Goal: Task Accomplishment & Management: Complete application form

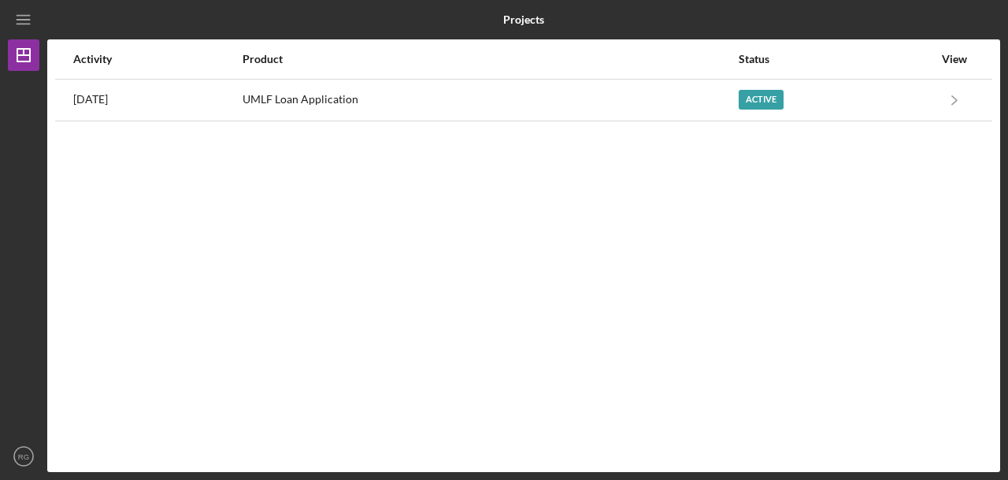
click at [307, 101] on div "UMLF Loan Application" at bounding box center [490, 99] width 494 height 39
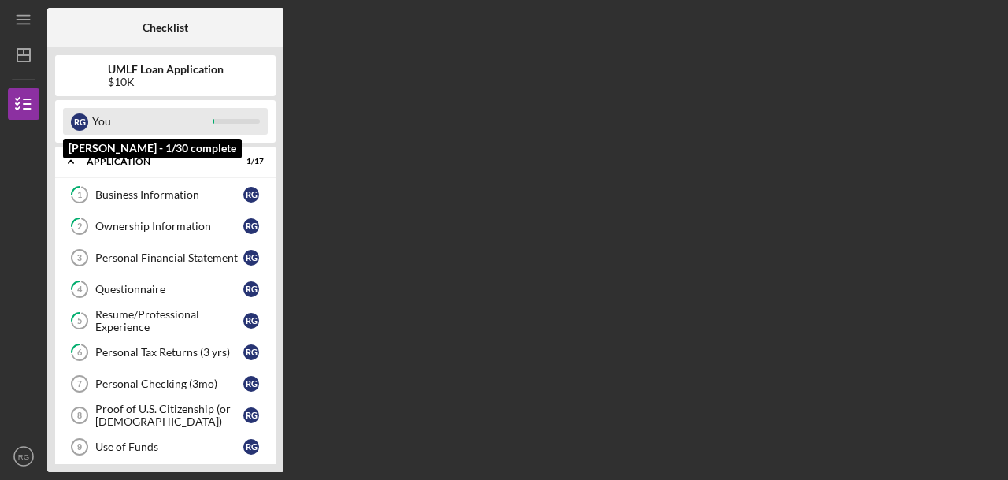
click at [106, 112] on div "You" at bounding box center [152, 121] width 121 height 27
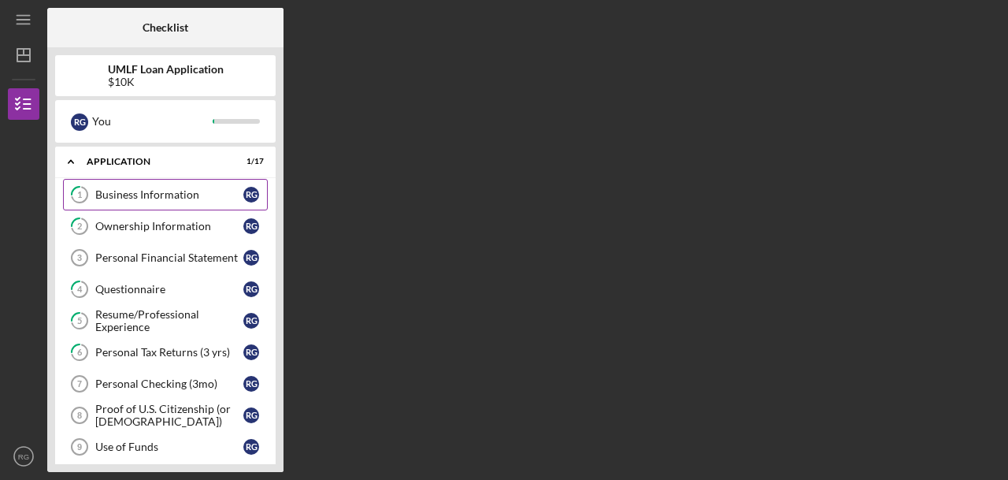
click at [139, 196] on div "Business Information" at bounding box center [169, 194] width 148 height 13
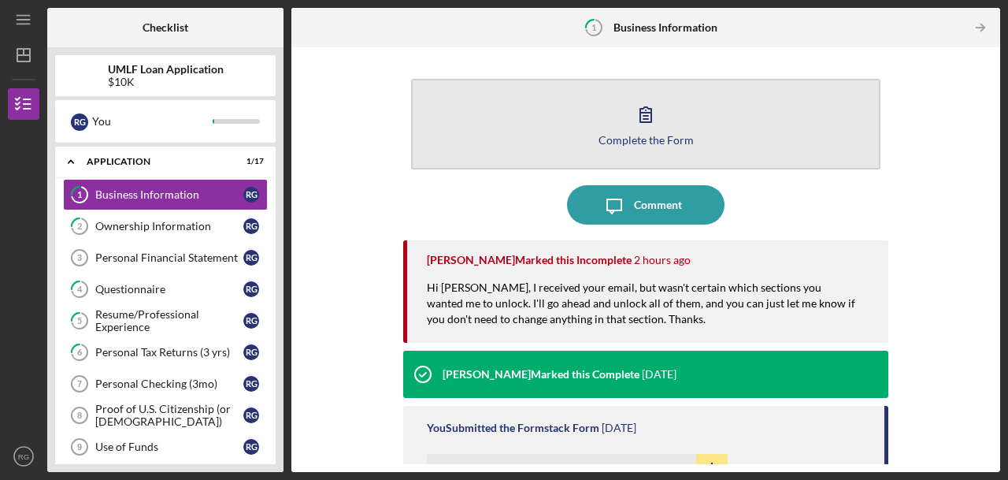
click at [639, 136] on div "Complete the Form" at bounding box center [646, 140] width 95 height 12
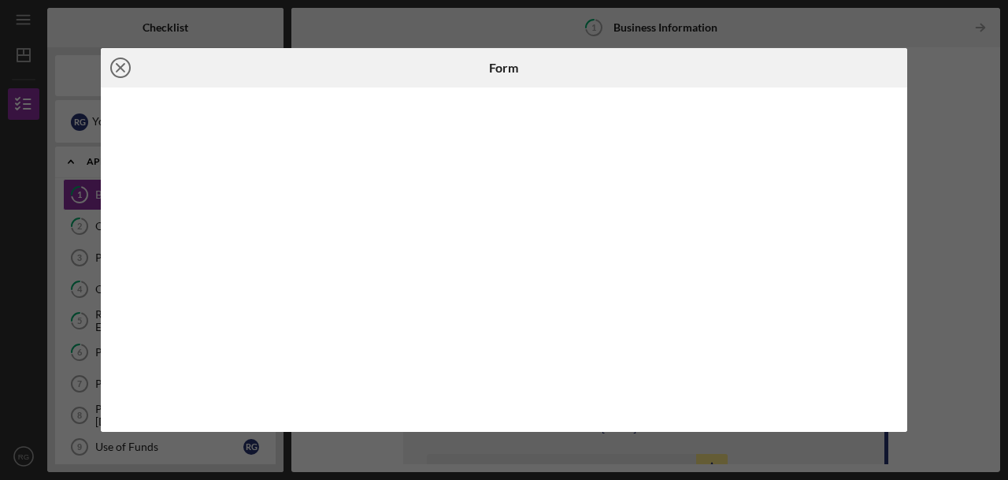
click at [120, 64] on icon "Icon/Close" at bounding box center [120, 67] width 39 height 39
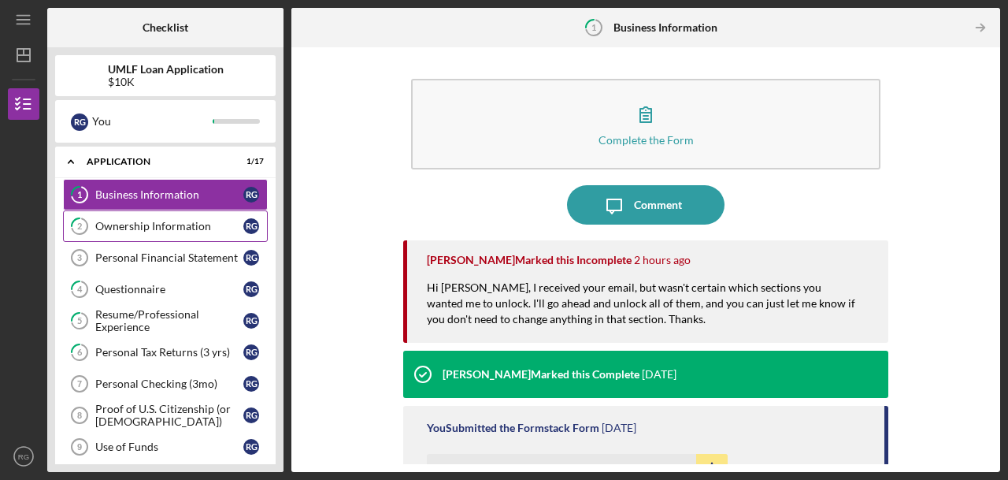
click at [115, 229] on div "Ownership Information" at bounding box center [169, 226] width 148 height 13
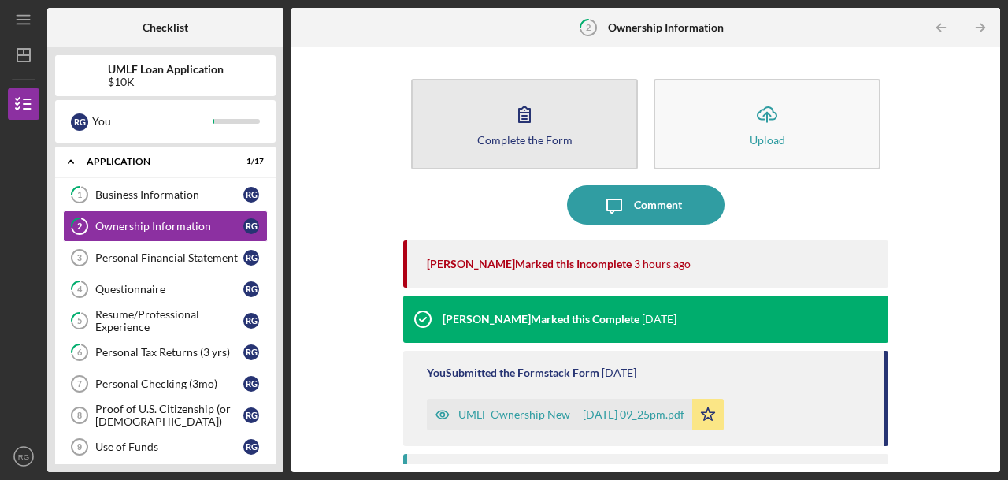
click at [507, 108] on icon "button" at bounding box center [524, 114] width 39 height 39
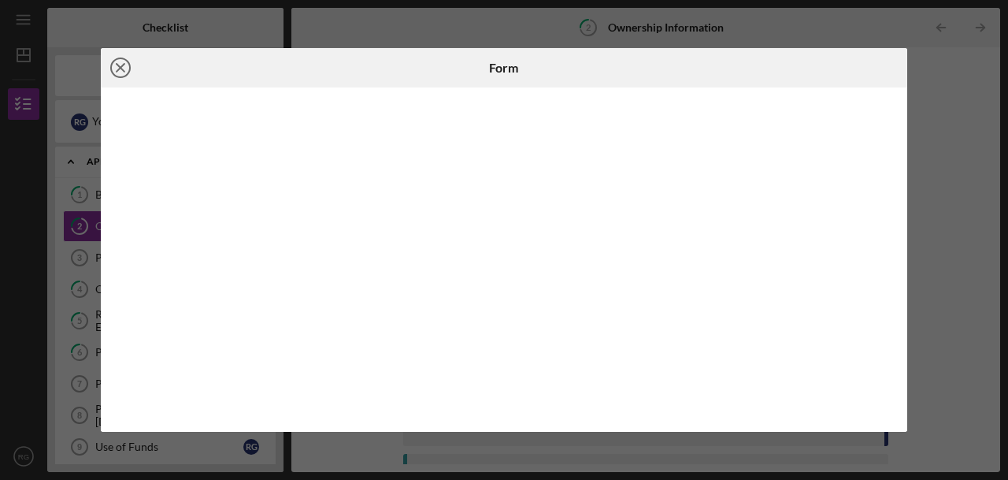
click at [111, 61] on icon "Icon/Close" at bounding box center [120, 67] width 39 height 39
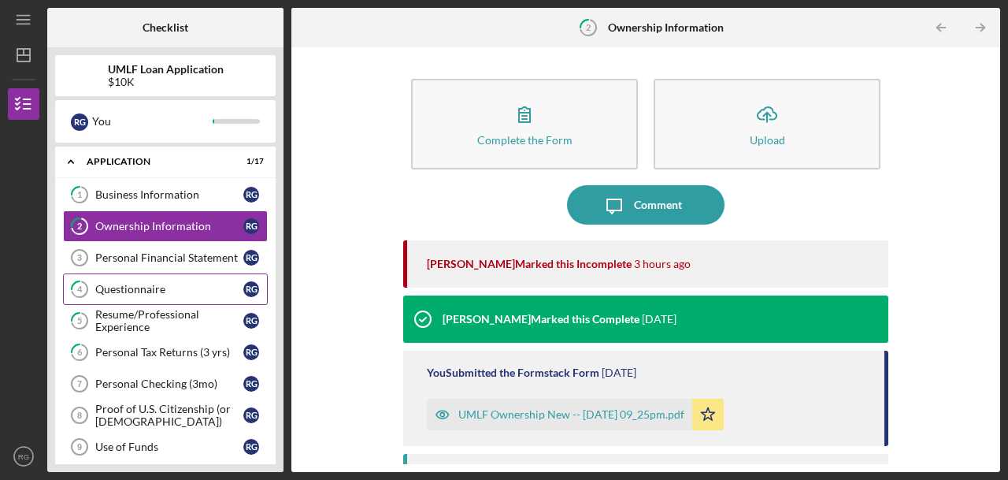
click at [120, 284] on div "Questionnaire" at bounding box center [169, 289] width 148 height 13
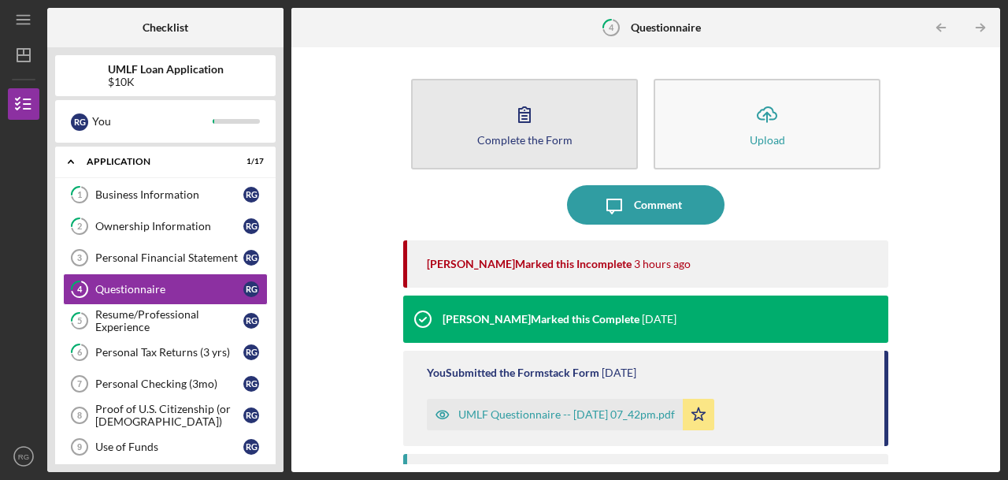
click at [488, 119] on button "Complete the Form Form" at bounding box center [524, 124] width 227 height 91
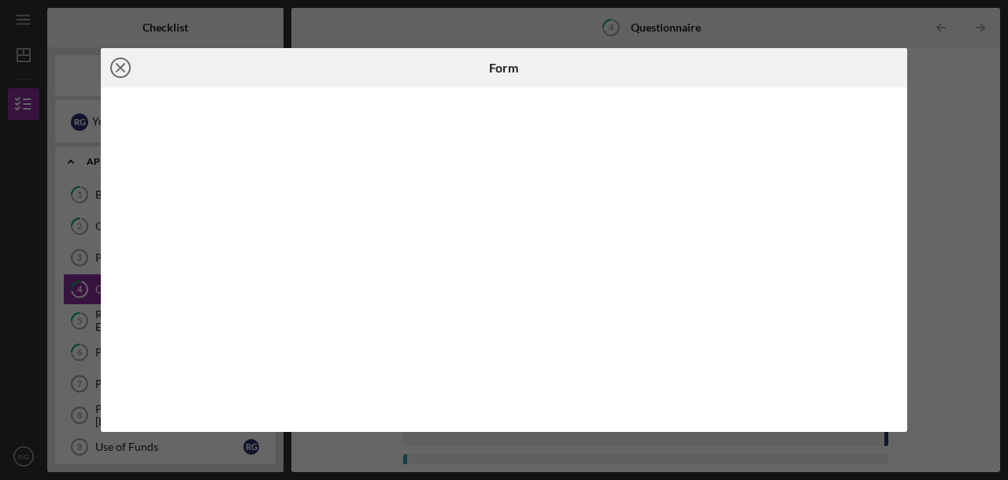
click at [117, 64] on line at bounding box center [121, 68] width 8 height 8
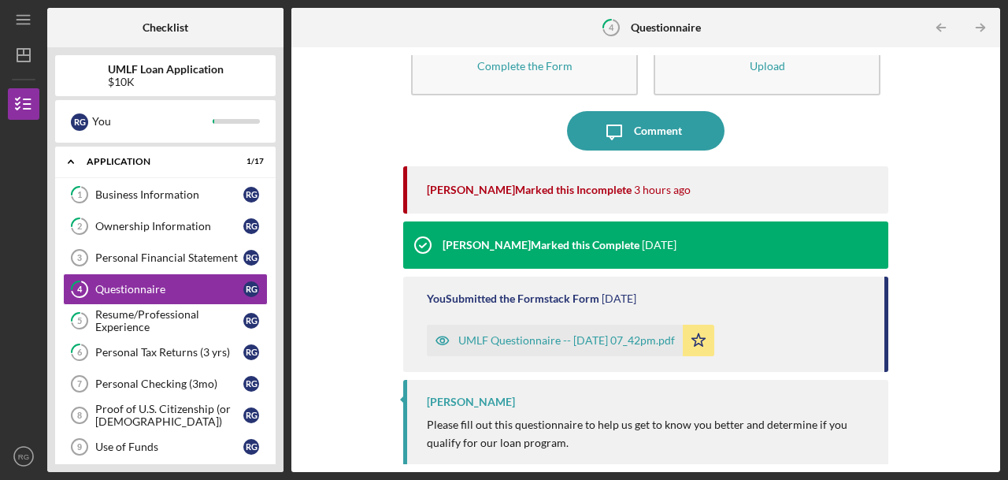
scroll to position [80, 0]
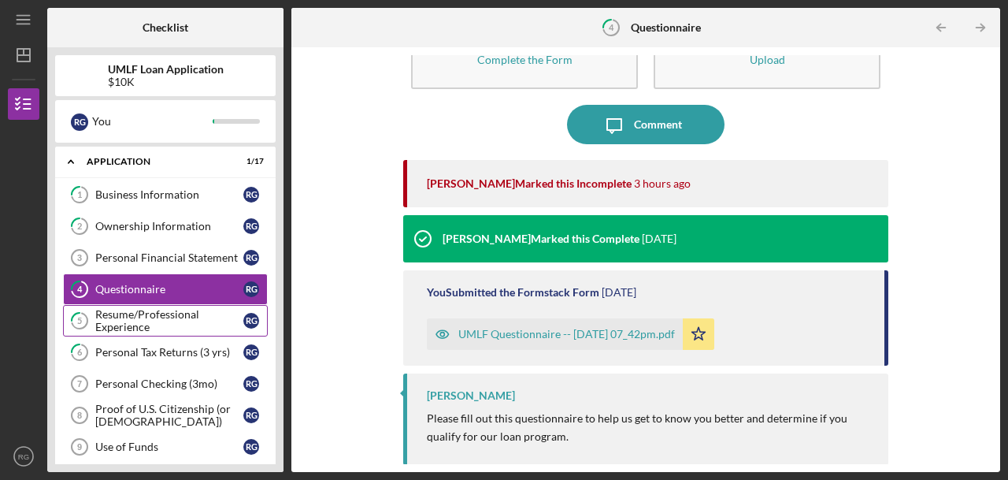
click at [173, 314] on div "Resume/Professional Experience" at bounding box center [169, 320] width 148 height 25
